Goal: Navigation & Orientation: Understand site structure

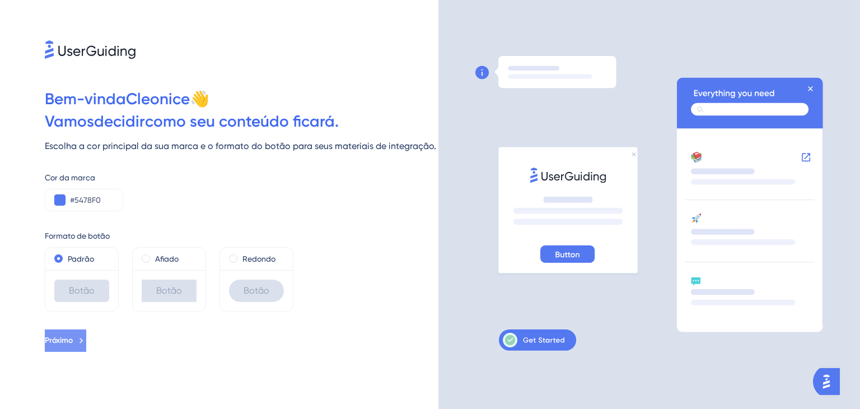
click at [86, 344] on icon at bounding box center [81, 341] width 10 height 10
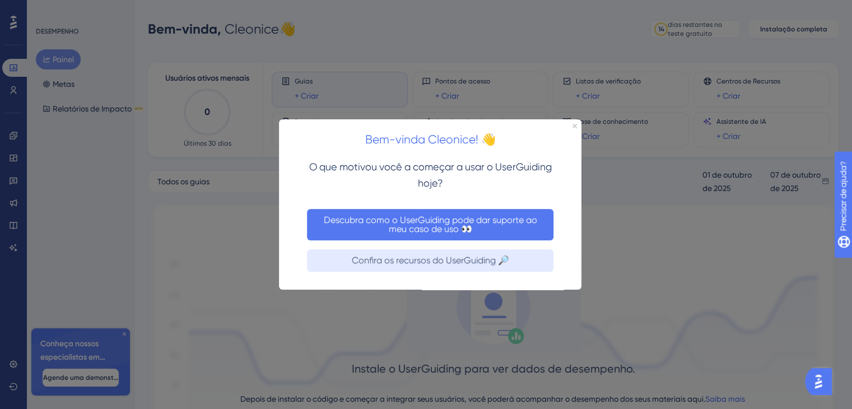
click at [430, 225] on font "Descubra como o UserGuiding pode dar suporte ao meu caso de uso 👀" at bounding box center [432, 224] width 216 height 20
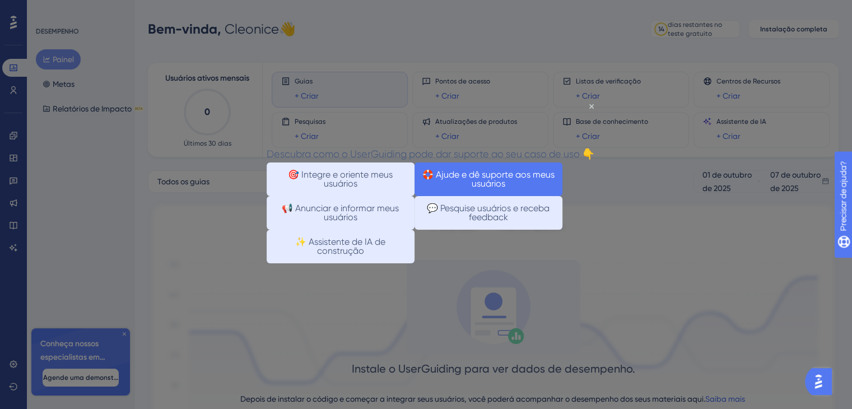
click at [477, 188] on font "🛟 Ajude e dê suporte aos meus usuários" at bounding box center [488, 179] width 132 height 18
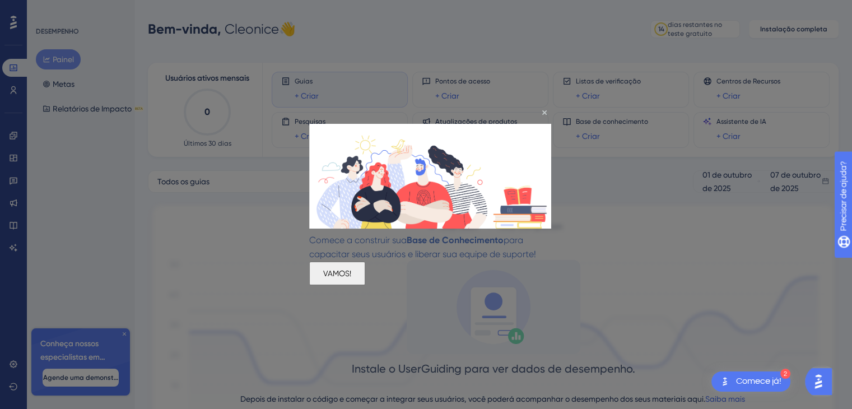
click at [351, 278] on font "VAMOS!" at bounding box center [337, 273] width 28 height 9
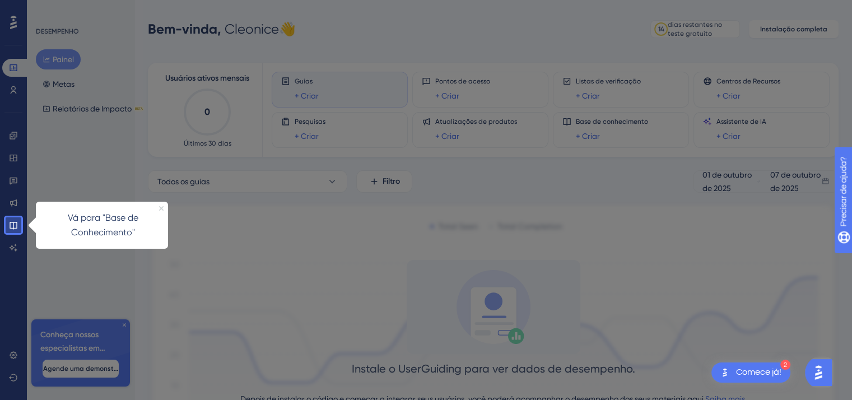
drag, startPoint x: 162, startPoint y: 207, endPoint x: 187, endPoint y: 398, distance: 192.0
click at [162, 207] on icon "Fechar visualização" at bounding box center [161, 208] width 4 height 4
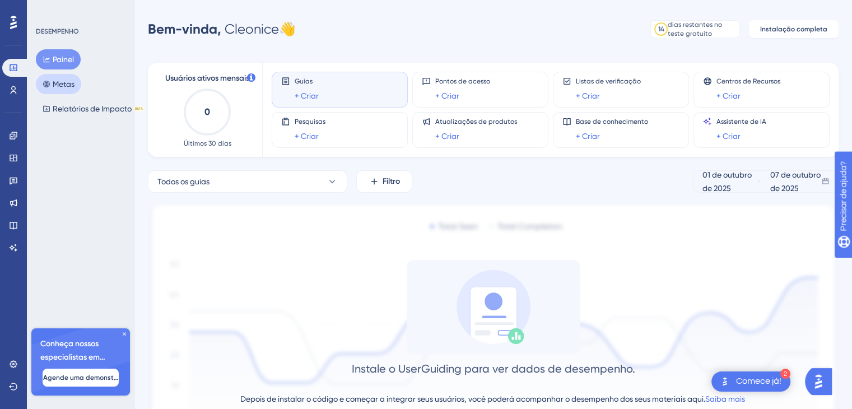
click at [62, 83] on font "Metas" at bounding box center [64, 84] width 22 height 9
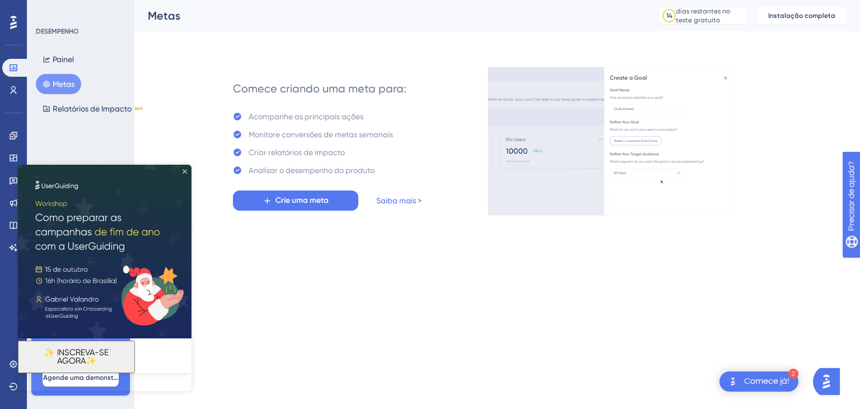
click at [184, 173] on icon "Fechar visualização" at bounding box center [185, 171] width 4 height 4
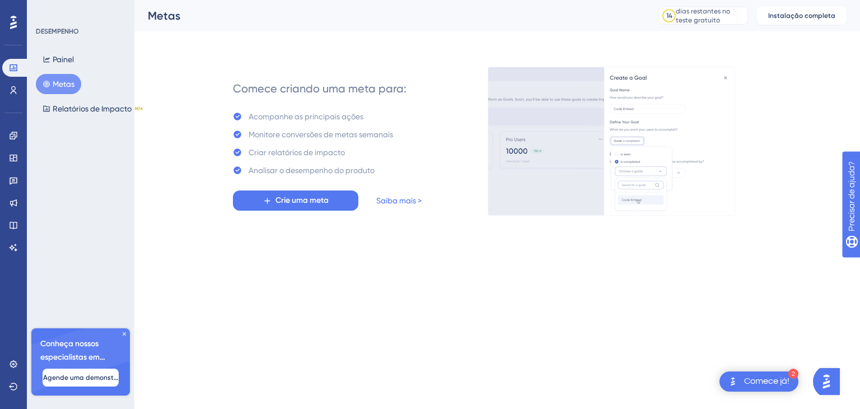
click at [836, 383] on img "Abra o iniciador do assistente de IA" at bounding box center [827, 381] width 20 height 20
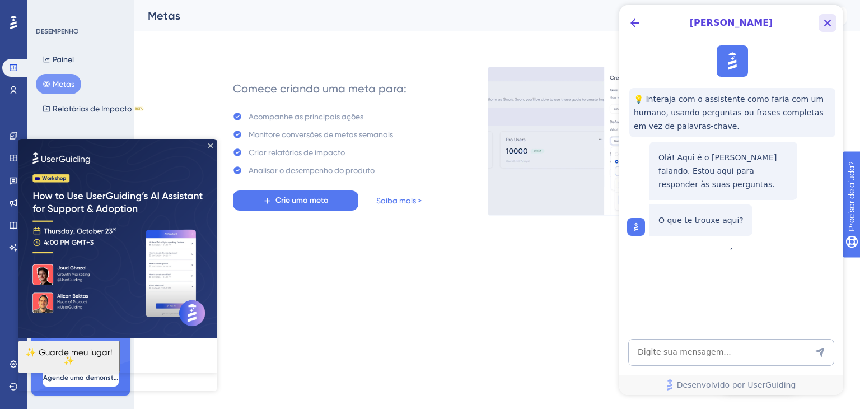
click at [825, 26] on icon "Botão Fechar" at bounding box center [827, 22] width 13 height 13
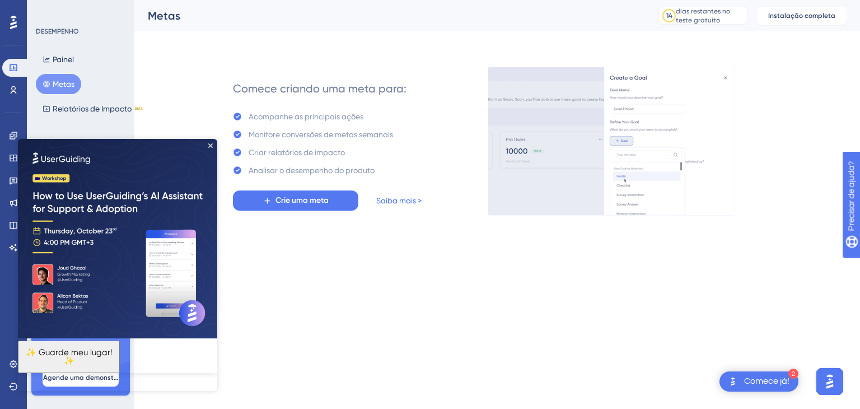
click at [210, 148] on img at bounding box center [117, 238] width 199 height 199
drag, startPoint x: 211, startPoint y: 145, endPoint x: 222, endPoint y: 282, distance: 137.2
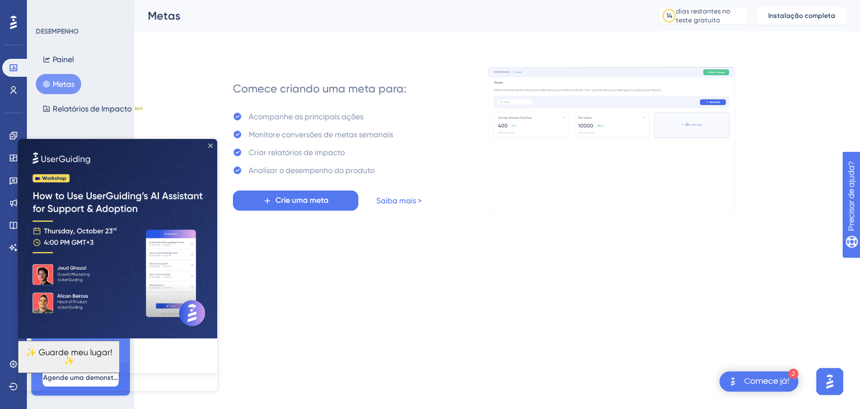
click at [211, 145] on icon "Fechar visualização" at bounding box center [210, 145] width 4 height 4
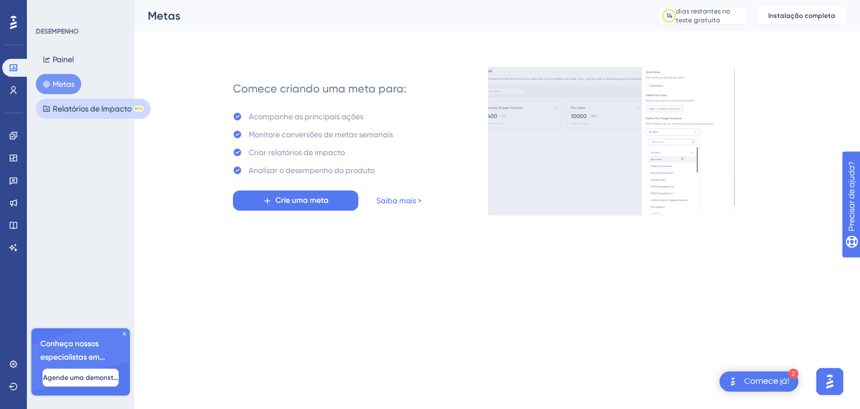
click at [73, 112] on font "Relatórios de Impacto" at bounding box center [92, 108] width 79 height 9
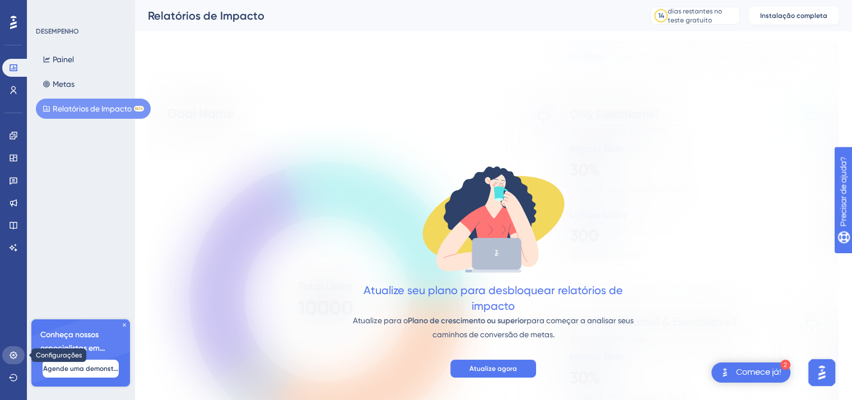
click at [13, 353] on icon at bounding box center [13, 355] width 9 height 9
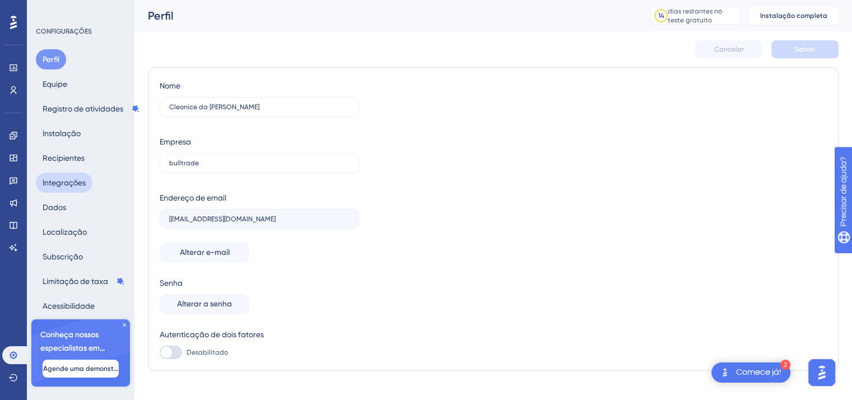
click at [72, 181] on font "Integrações" at bounding box center [64, 182] width 43 height 9
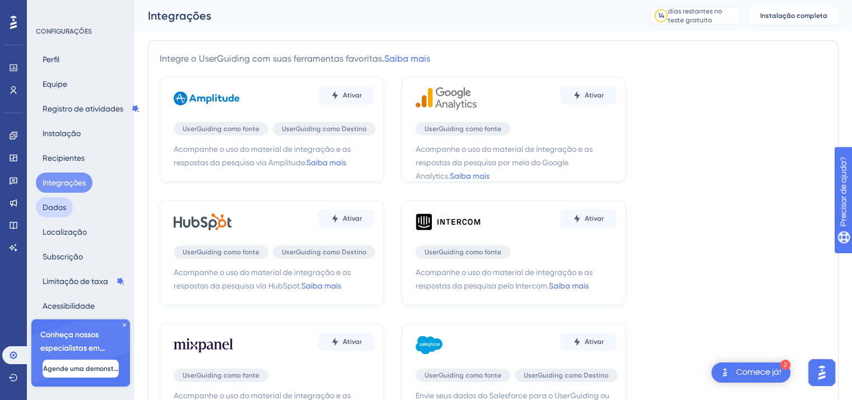
click at [58, 210] on font "Dados" at bounding box center [55, 207] width 24 height 9
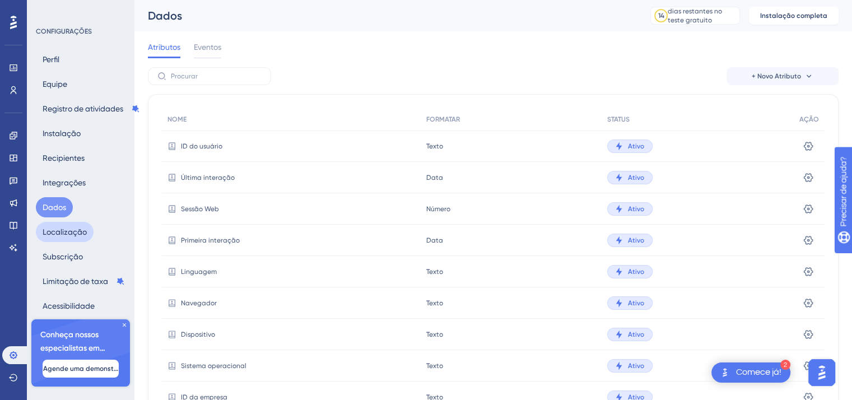
click at [80, 233] on font "Localização" at bounding box center [65, 231] width 44 height 9
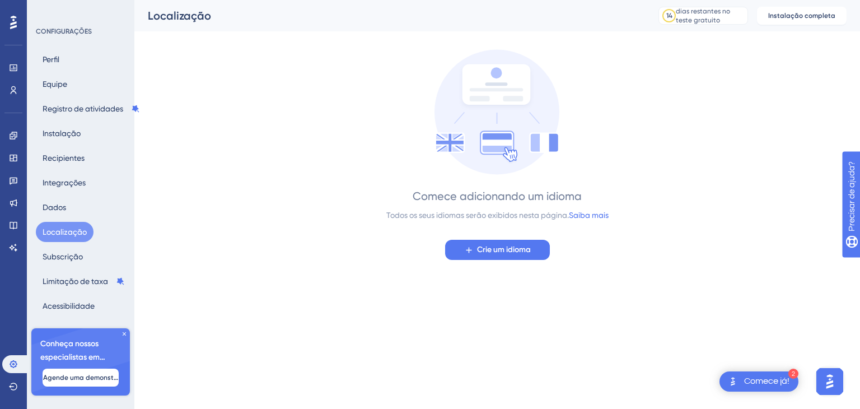
click at [123, 332] on icon at bounding box center [124, 333] width 3 height 3
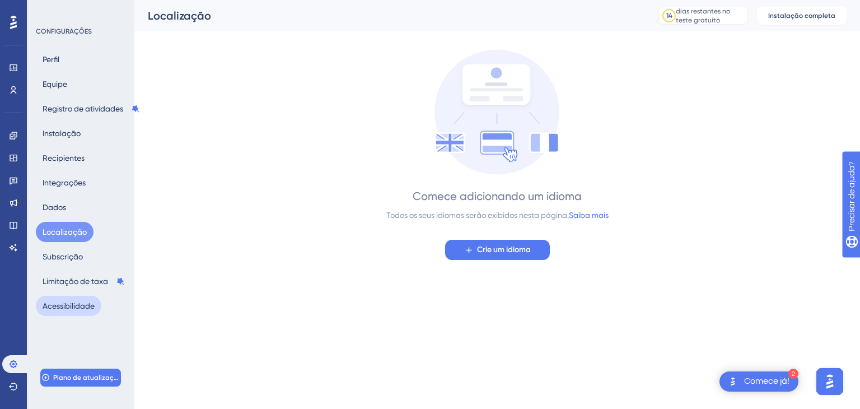
click at [72, 303] on font "Acessibilidade" at bounding box center [69, 305] width 52 height 9
